Goal: Check status: Check status

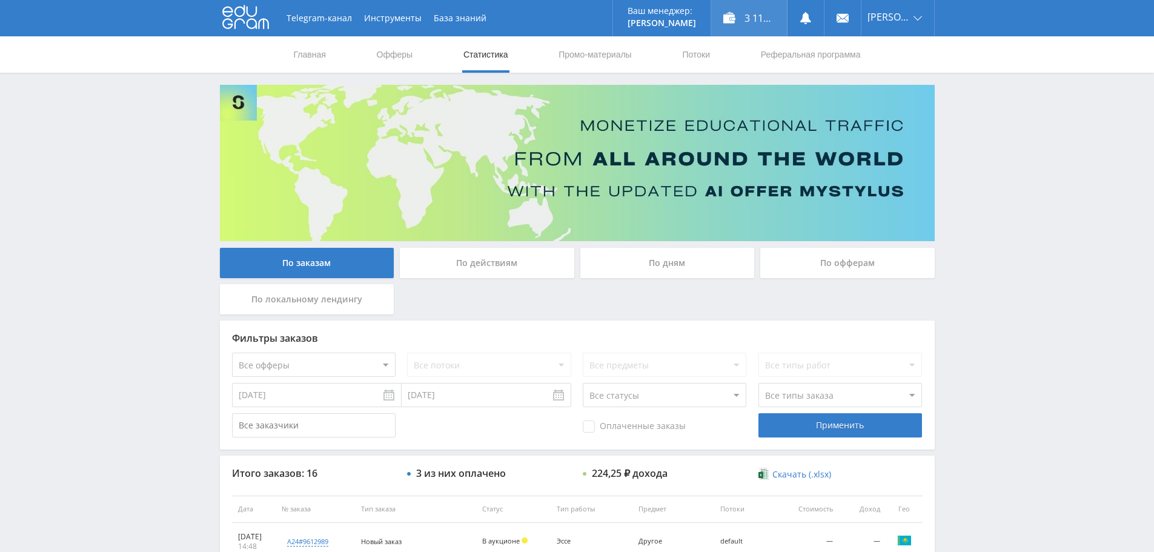
click at [760, 19] on div "3 117,25 ₽" at bounding box center [749, 18] width 76 height 36
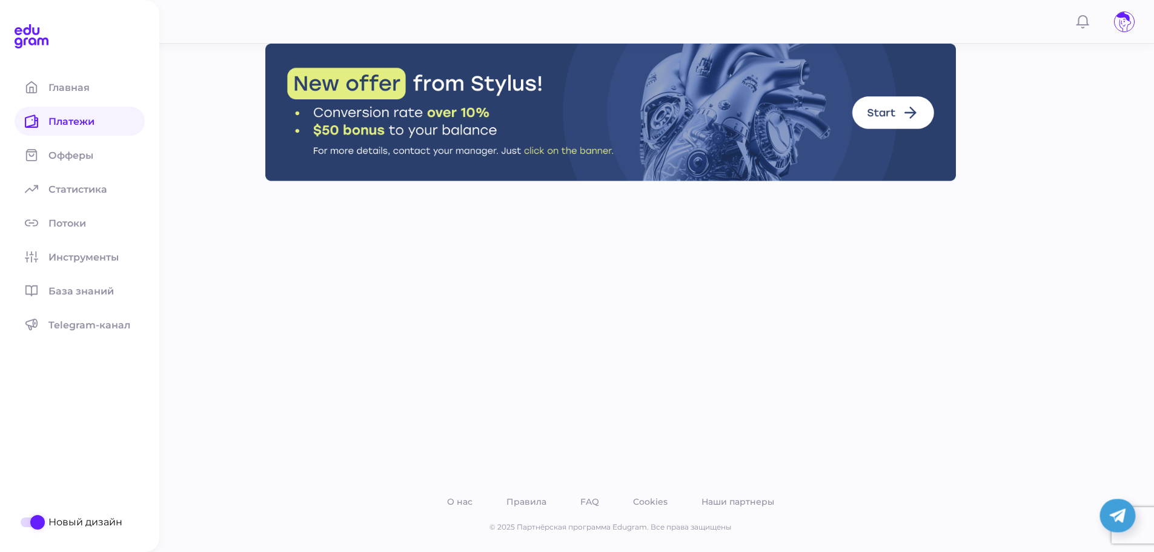
click at [52, 123] on span "Платежи" at bounding box center [78, 122] width 61 height 12
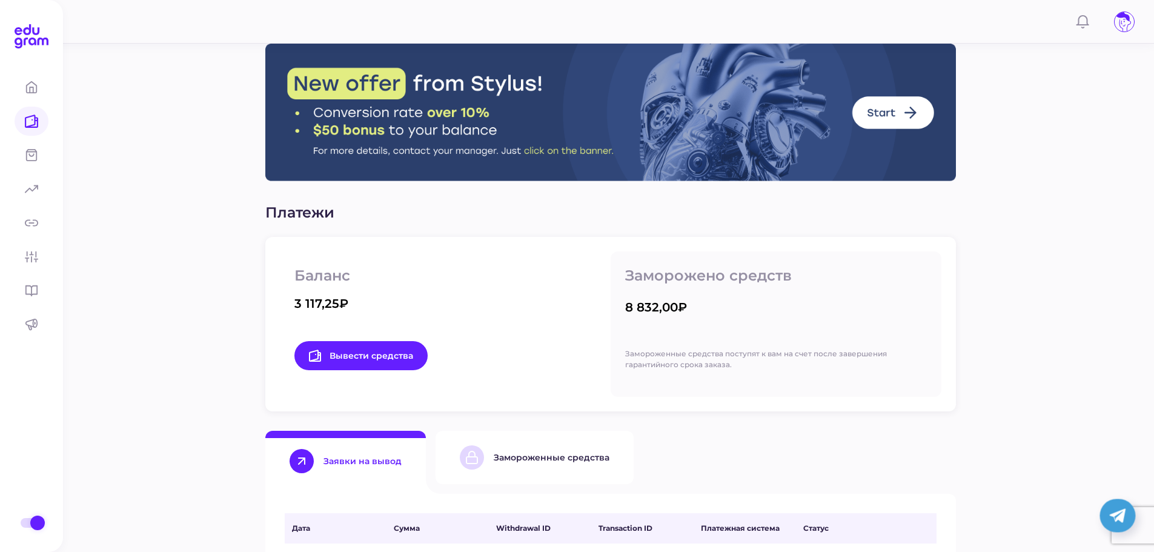
click at [521, 460] on div "Замороженные средства" at bounding box center [552, 457] width 116 height 11
